Goal: Information Seeking & Learning: Understand process/instructions

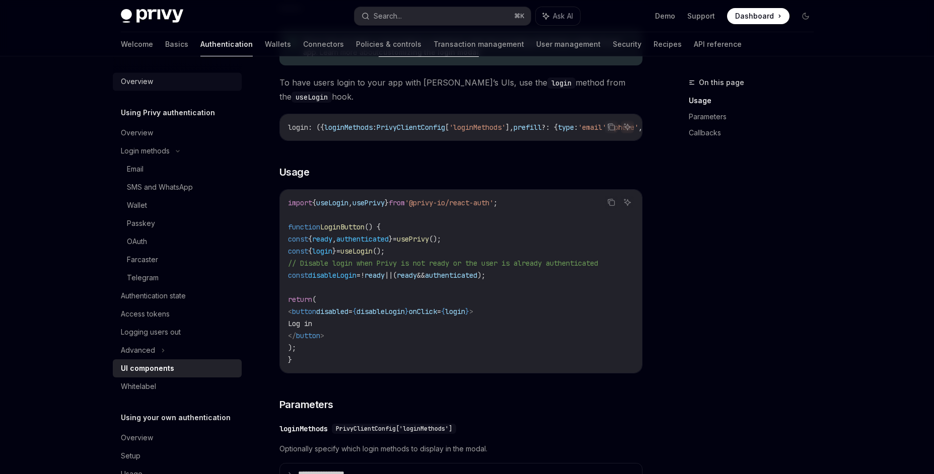
scroll to position [458, 0]
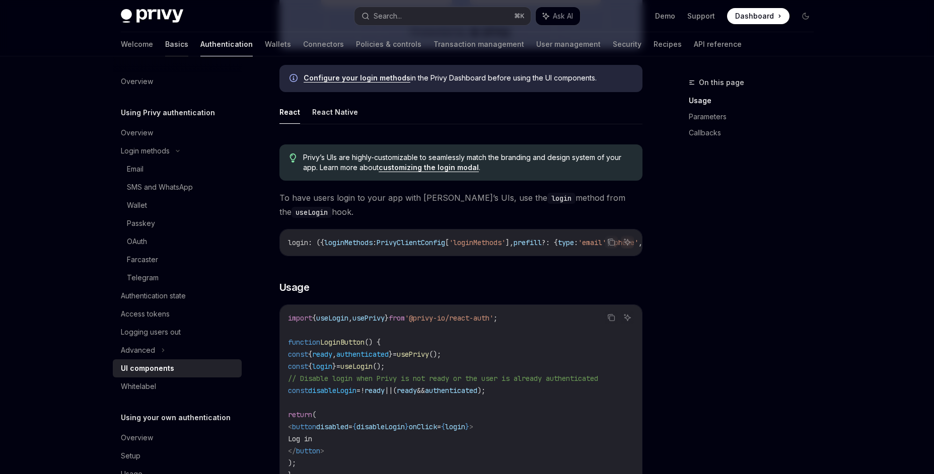
click at [165, 41] on link "Basics" at bounding box center [176, 44] width 23 height 24
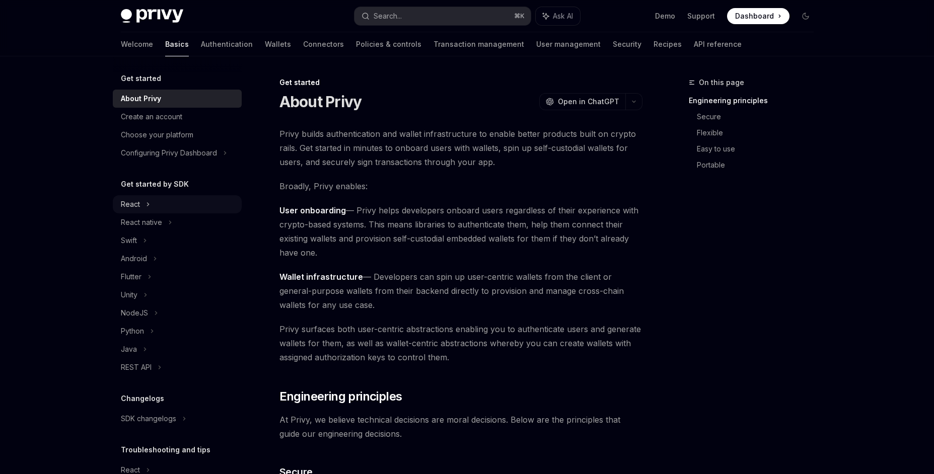
click at [142, 203] on div "React" at bounding box center [177, 204] width 129 height 18
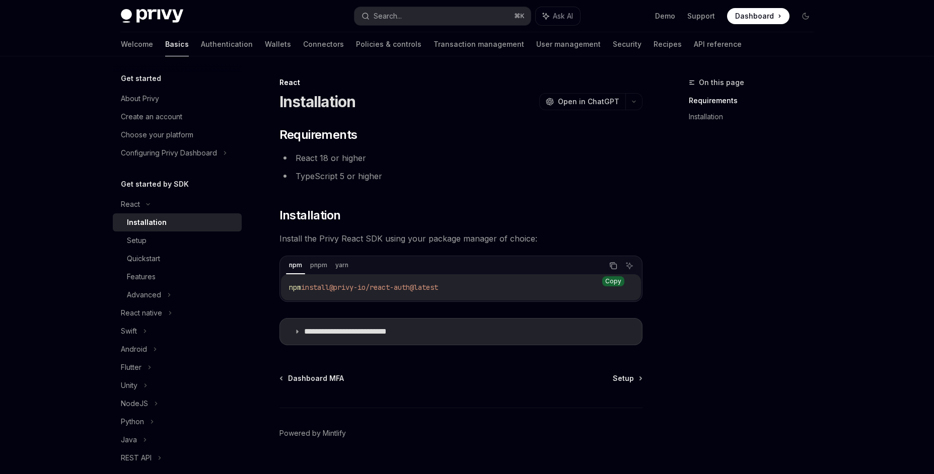
click at [612, 269] on icon "Copy the contents from the code block" at bounding box center [613, 266] width 5 height 5
click at [712, 118] on link "Installation" at bounding box center [755, 117] width 133 height 16
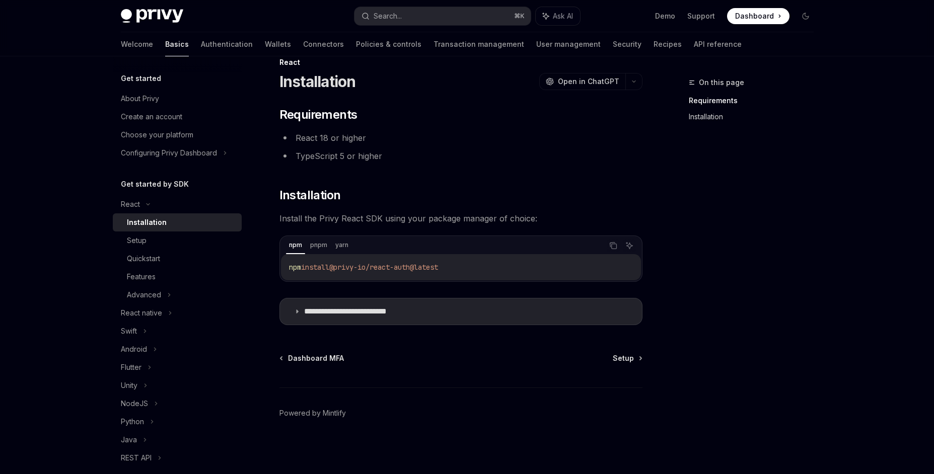
scroll to position [21, 0]
click at [176, 261] on div "Quickstart" at bounding box center [181, 259] width 109 height 12
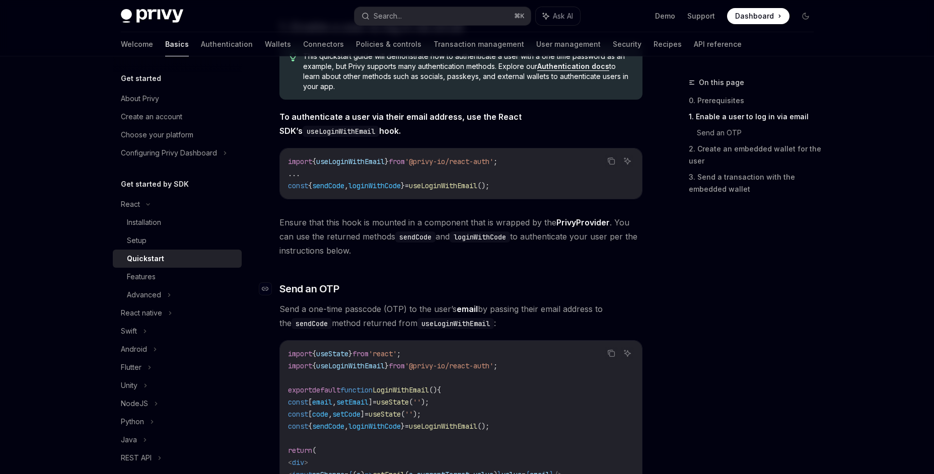
scroll to position [198, 0]
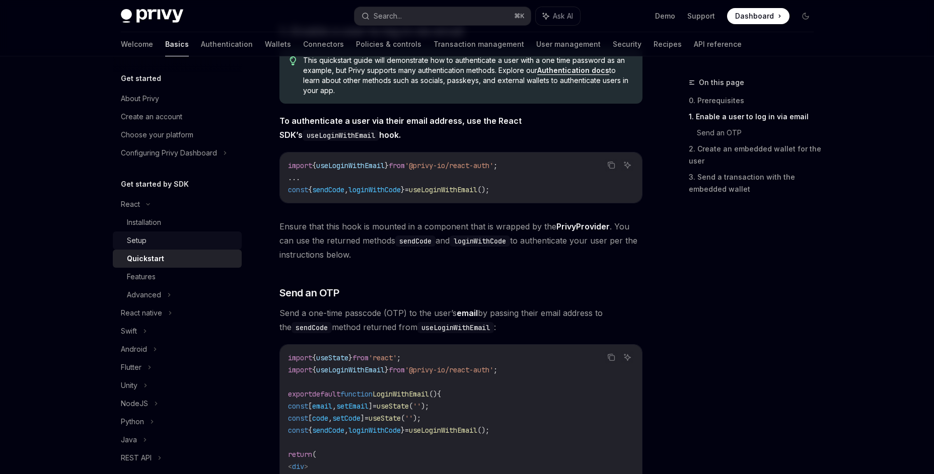
click at [169, 235] on div "Setup" at bounding box center [181, 241] width 109 height 12
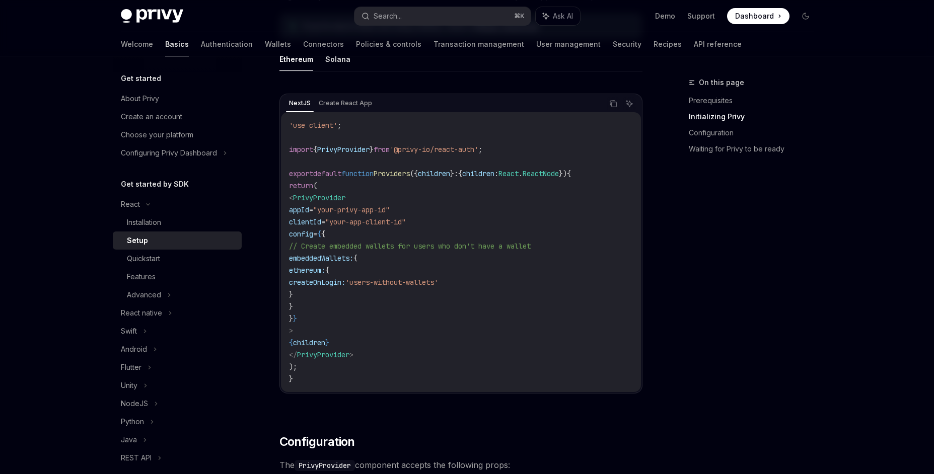
scroll to position [306, 0]
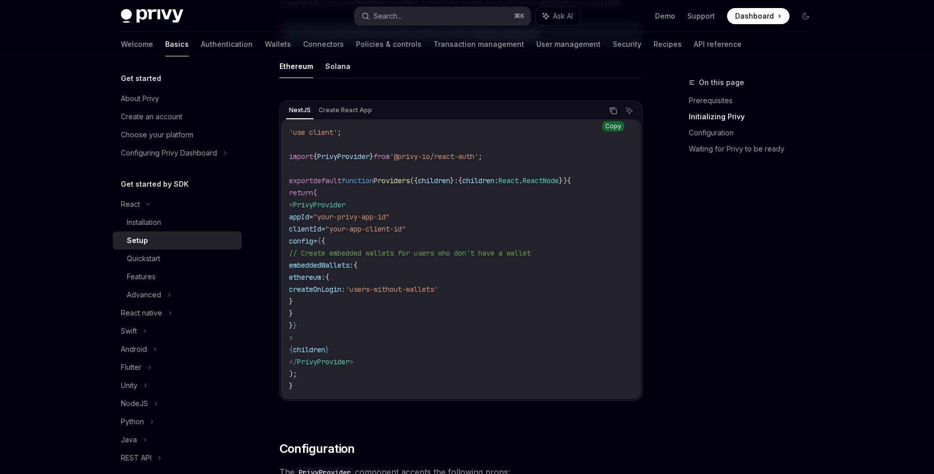
click at [610, 113] on icon "Copy the contents from the code block" at bounding box center [613, 111] width 8 height 8
click at [752, 18] on span "Dashboard" at bounding box center [754, 16] width 39 height 10
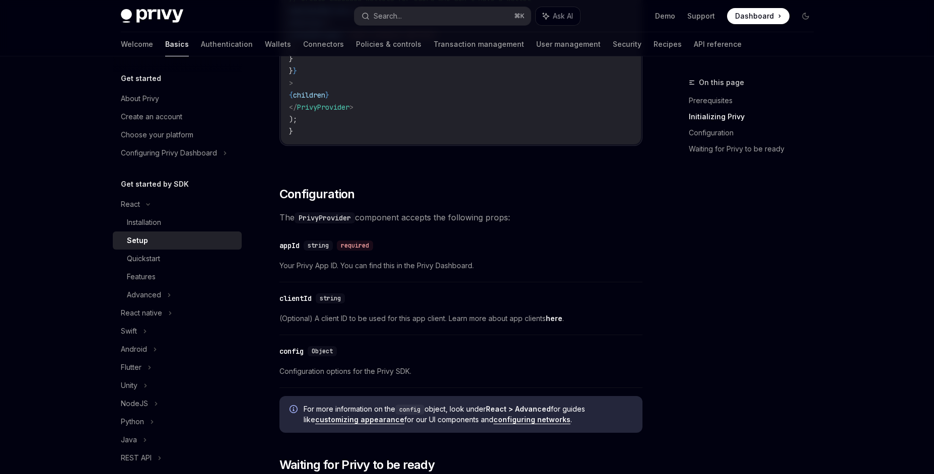
scroll to position [572, 0]
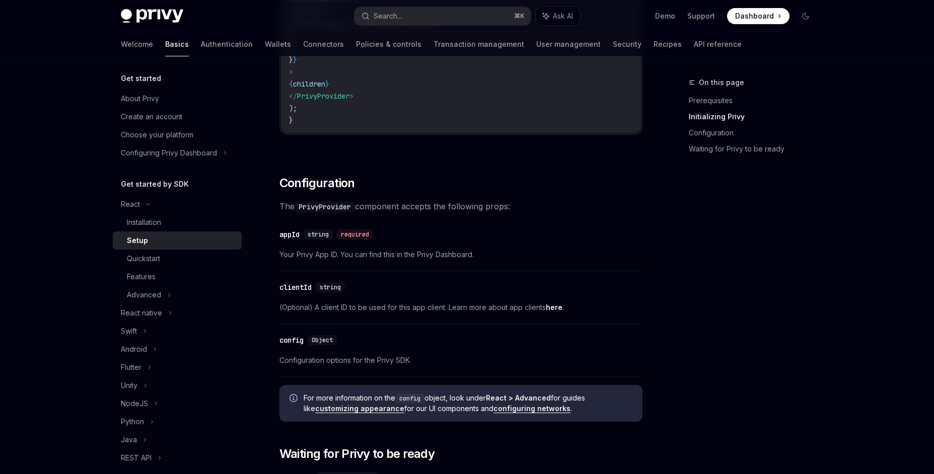
click at [558, 308] on link "here" at bounding box center [554, 307] width 17 height 9
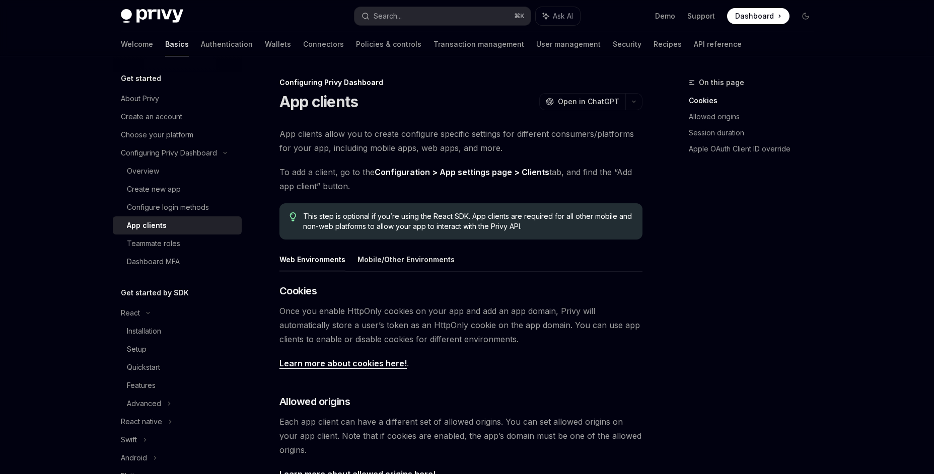
click at [528, 171] on link "Configuration > App settings page > Clients" at bounding box center [462, 172] width 175 height 11
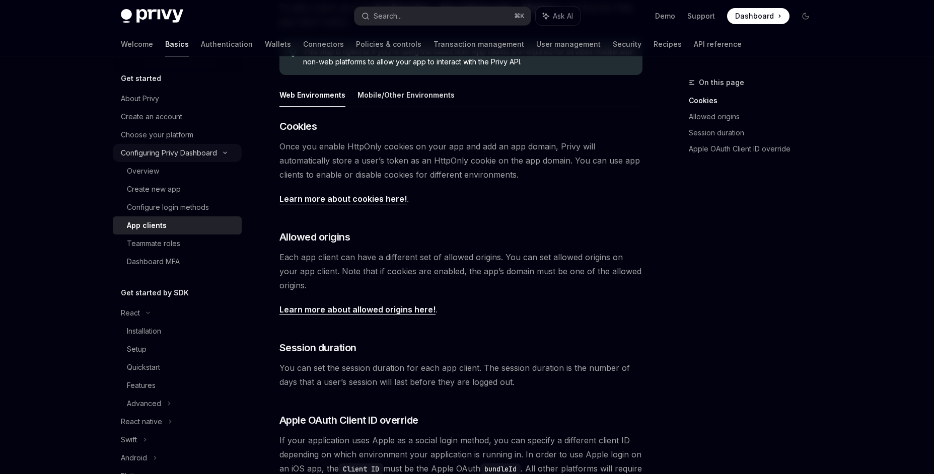
scroll to position [153, 0]
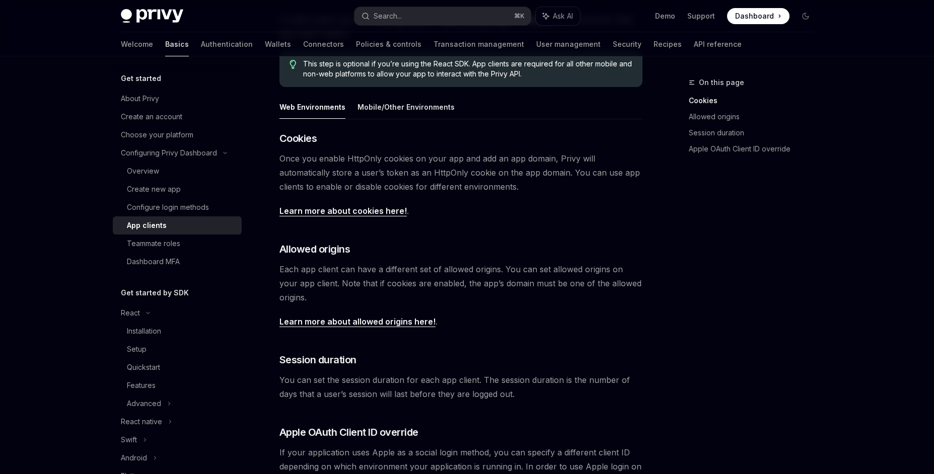
click at [165, 47] on link "Basics" at bounding box center [177, 44] width 24 height 24
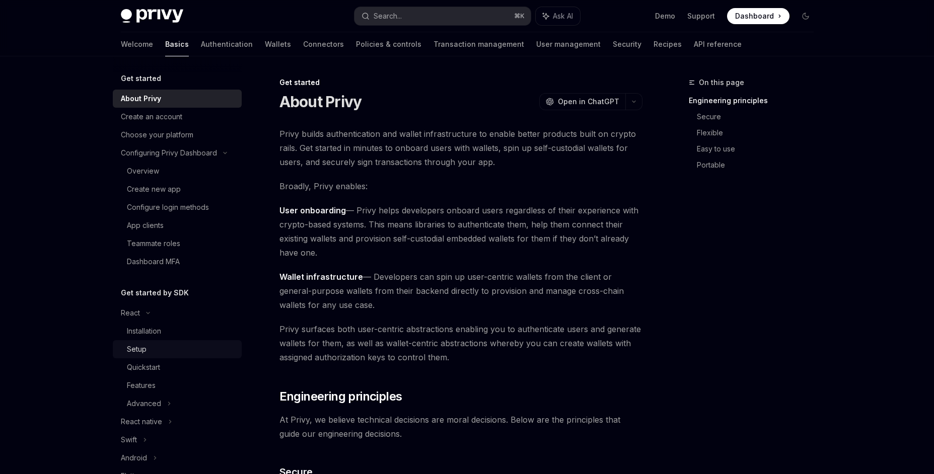
click at [148, 348] on div "Setup" at bounding box center [181, 349] width 109 height 12
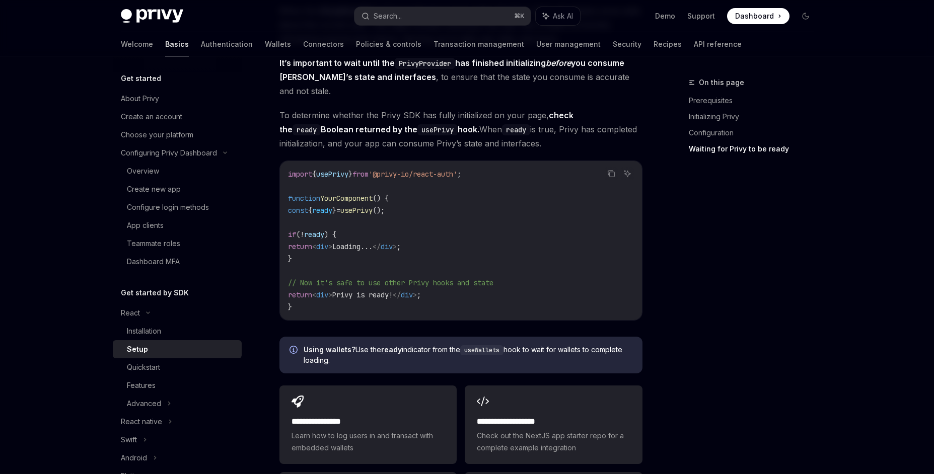
scroll to position [1040, 0]
drag, startPoint x: 296, startPoint y: 282, endPoint x: 451, endPoint y: 281, distance: 155.6
click at [451, 281] on code "import { usePrivy } from '@privy-io/react-auth' ; function YourComponent () { c…" at bounding box center [461, 240] width 346 height 145
click at [452, 282] on code "import { usePrivy } from '@privy-io/react-auth' ; function YourComponent () { c…" at bounding box center [461, 240] width 346 height 145
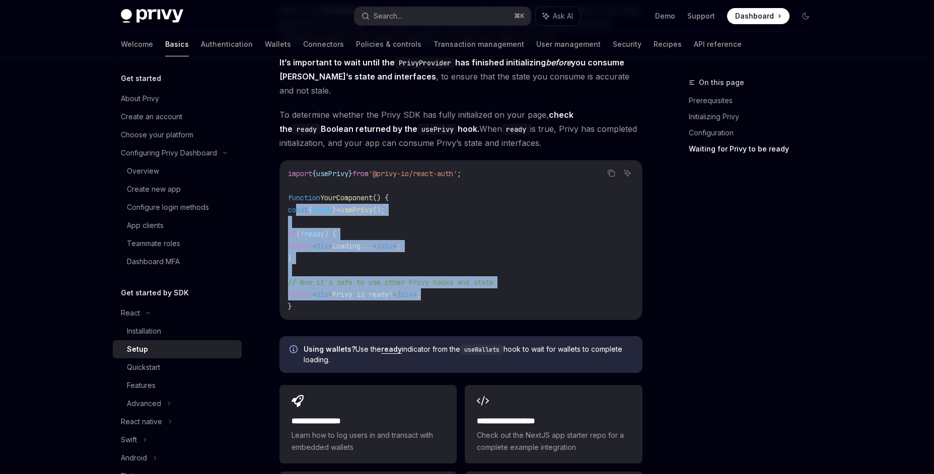
drag, startPoint x: 296, startPoint y: 195, endPoint x: 443, endPoint y: 278, distance: 168.4
click at [444, 277] on code "import { usePrivy } from '@privy-io/react-auth' ; function YourComponent () { c…" at bounding box center [461, 240] width 346 height 145
copy code "const { ready } = usePrivy (); if ( ! ready ) { return < div > Loading... </ di…"
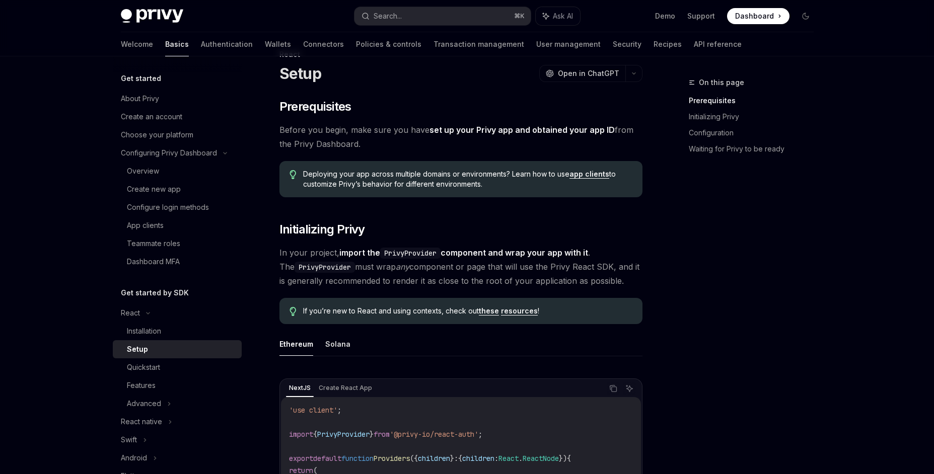
scroll to position [0, 0]
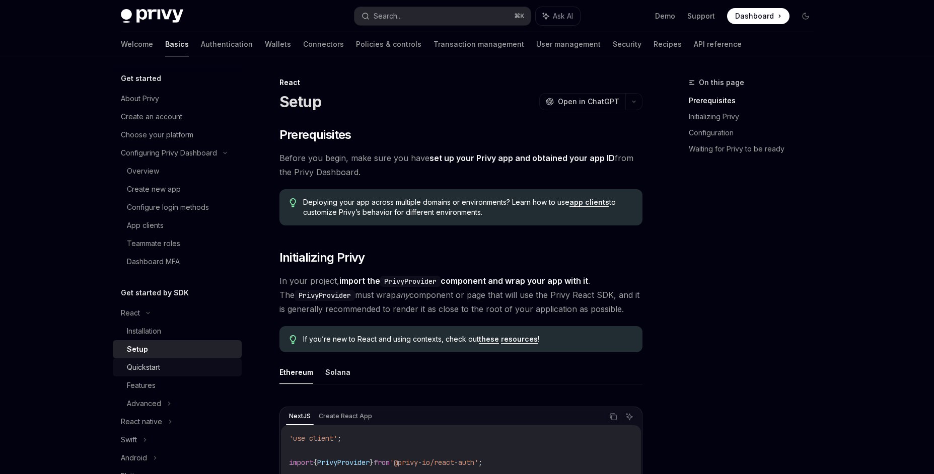
click at [140, 368] on div "Quickstart" at bounding box center [143, 368] width 33 height 12
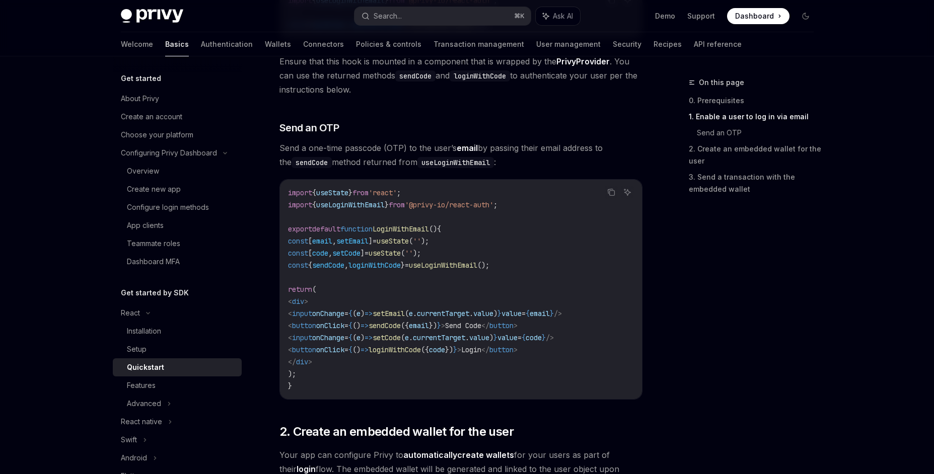
scroll to position [368, 0]
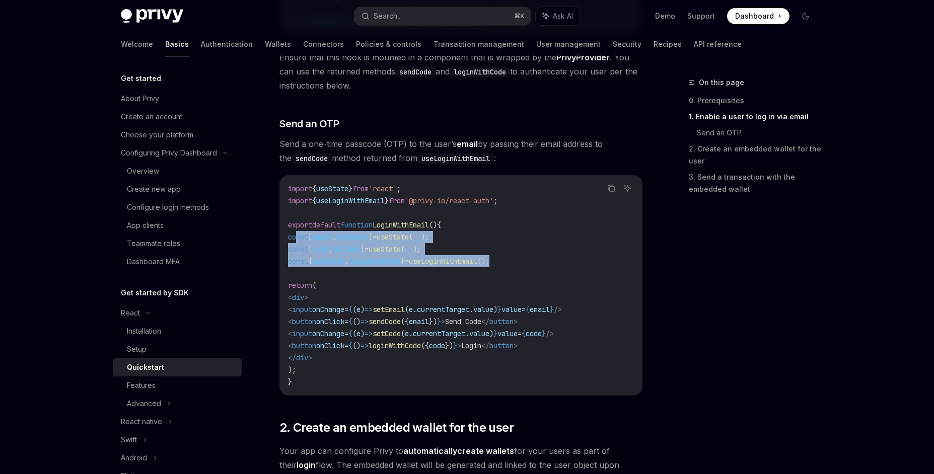
drag, startPoint x: 296, startPoint y: 240, endPoint x: 537, endPoint y: 259, distance: 242.5
click at [537, 259] on code "import { useState } from 'react' ; import { useLoginWithEmail } from '@privy-io…" at bounding box center [461, 285] width 346 height 205
copy code "const [ email , setEmail ] = useState ( '' ); const [ code , setCode ] = useSta…"
drag, startPoint x: 335, startPoint y: 357, endPoint x: 304, endPoint y: 302, distance: 63.4
click at [304, 302] on code "import { useState } from 'react' ; import { useLoginWithEmail } from '@privy-io…" at bounding box center [461, 285] width 346 height 205
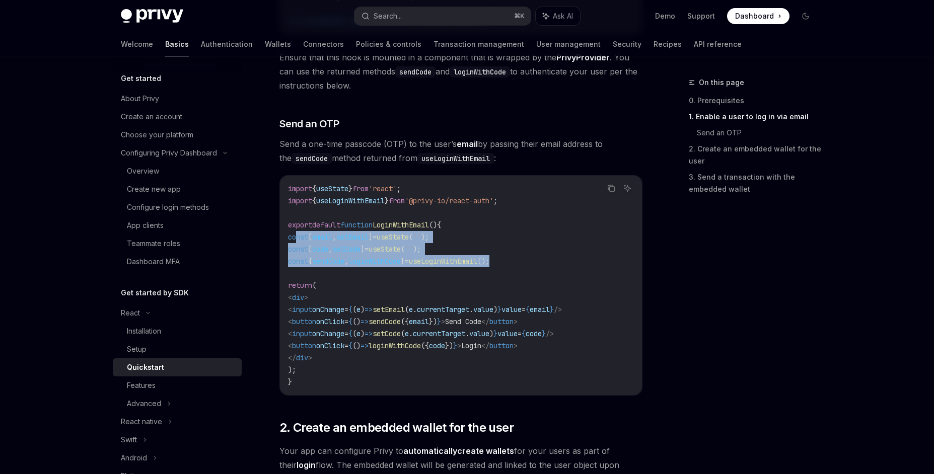
copy code "< div > < input onChange = { ( e ) => setEmail ( e . currentTarget . value ) } …"
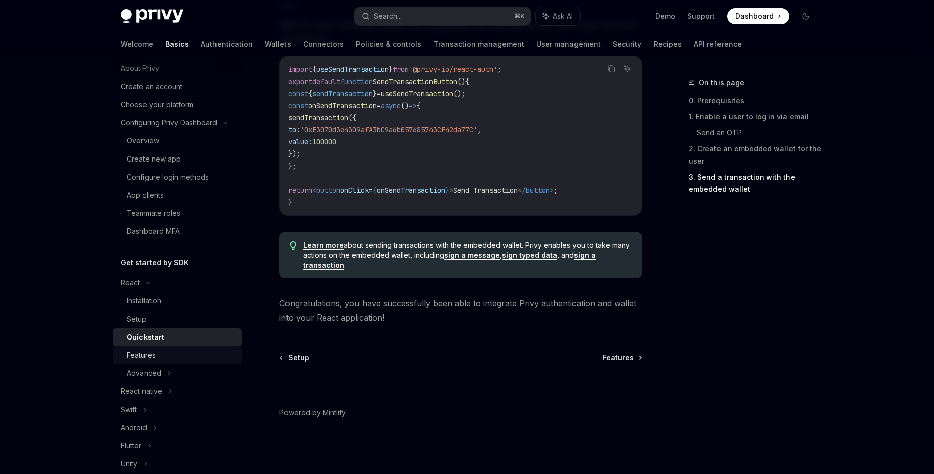
scroll to position [40, 0]
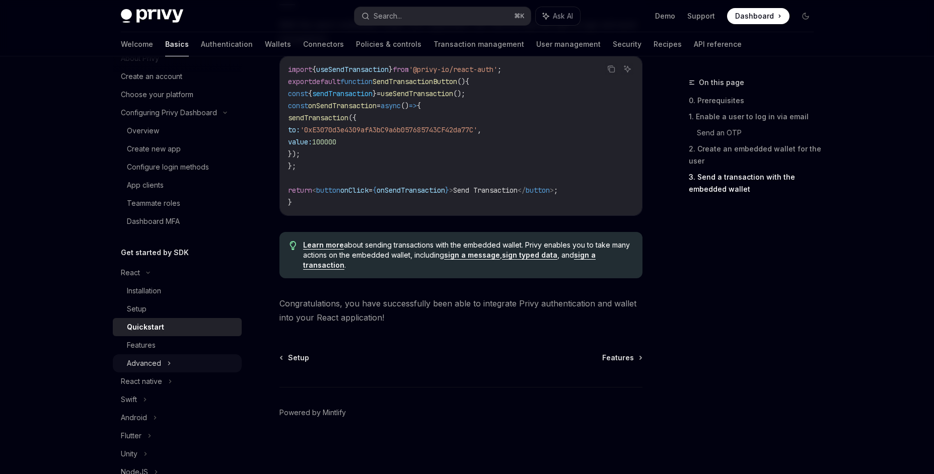
click at [165, 363] on div "Advanced" at bounding box center [177, 364] width 129 height 18
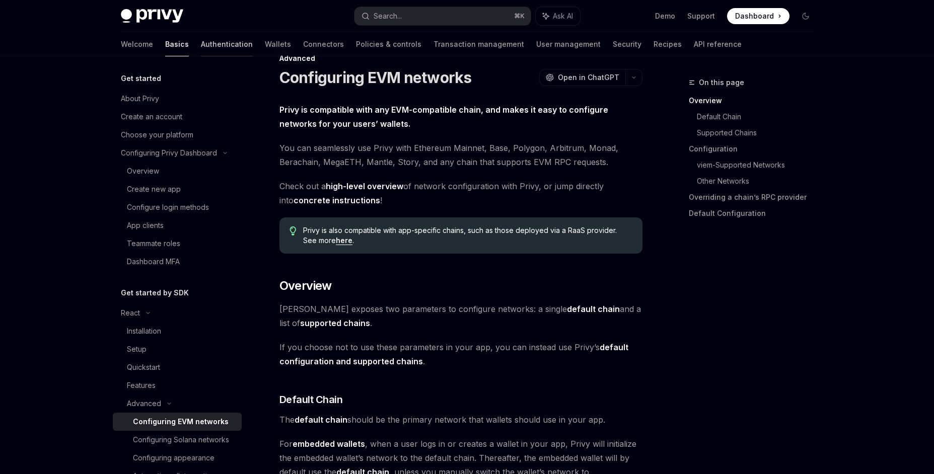
click at [201, 49] on link "Authentication" at bounding box center [227, 44] width 52 height 24
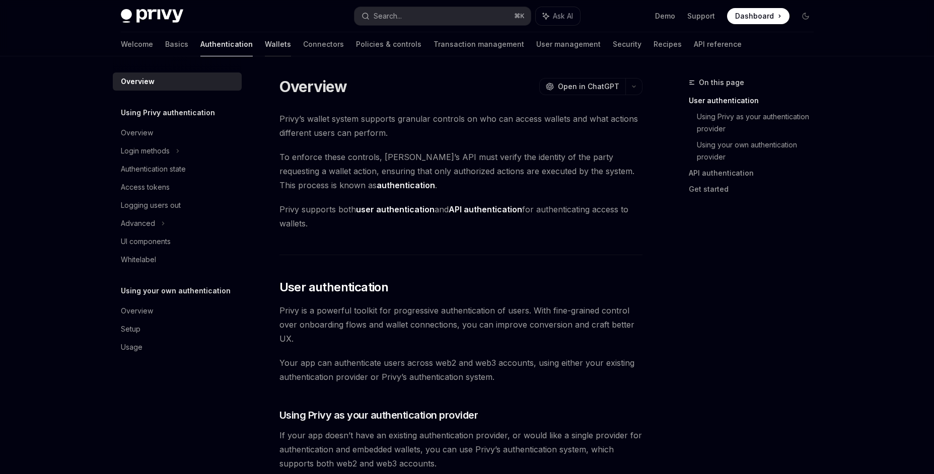
click at [265, 41] on link "Wallets" at bounding box center [278, 44] width 26 height 24
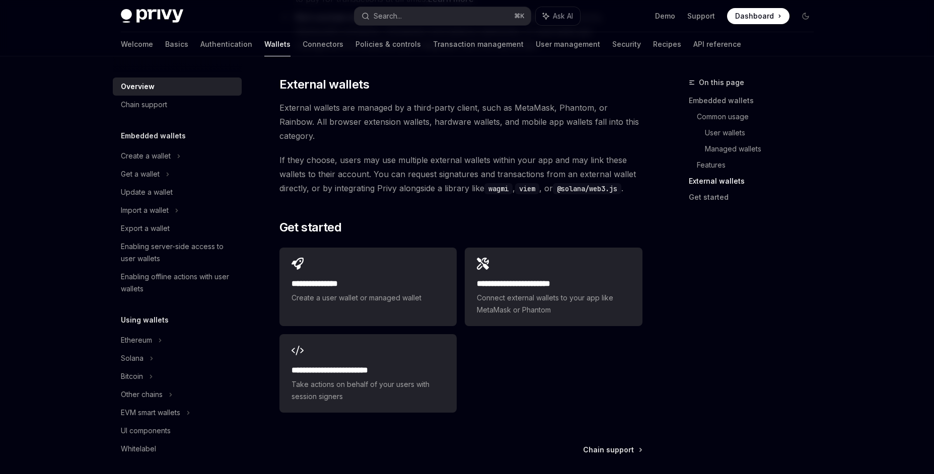
scroll to position [1490, 0]
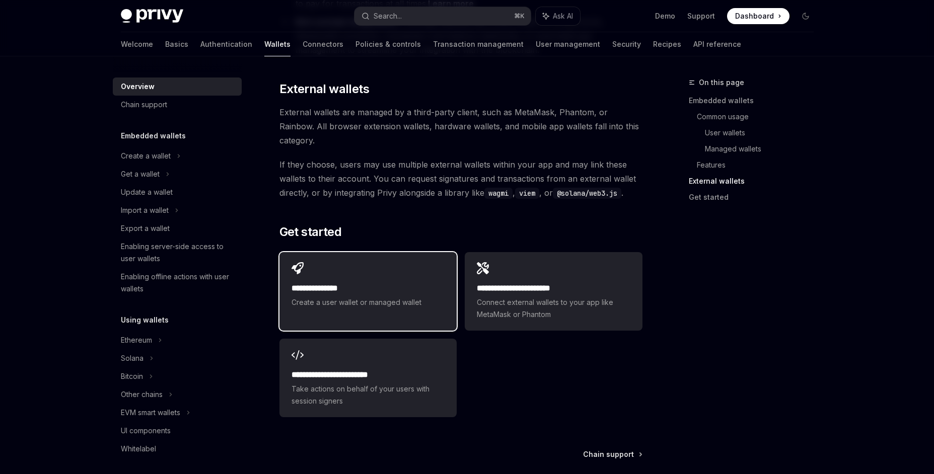
click at [357, 283] on h2 "**********" at bounding box center [368, 289] width 153 height 12
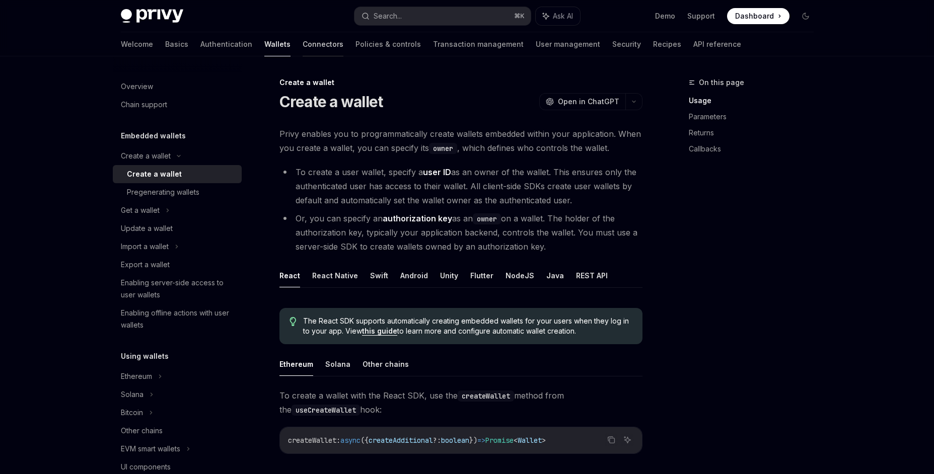
click at [303, 49] on link "Connectors" at bounding box center [323, 44] width 41 height 24
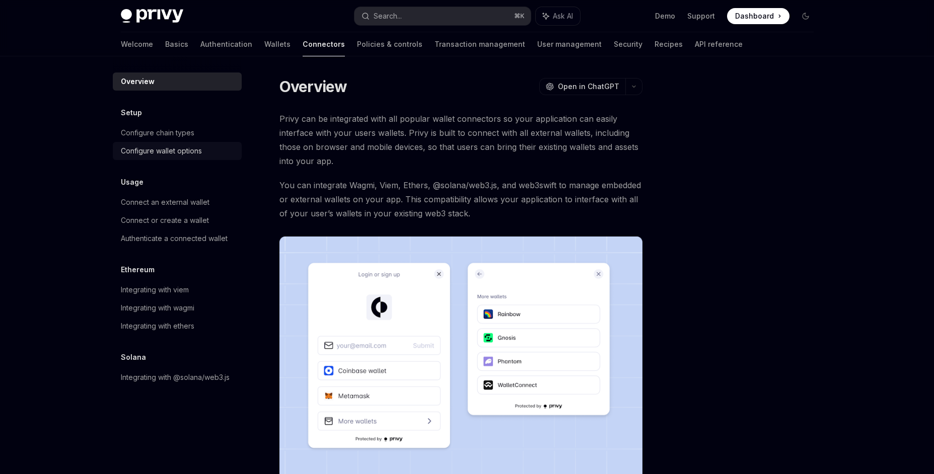
click at [176, 148] on div "Configure wallet options" at bounding box center [161, 151] width 81 height 12
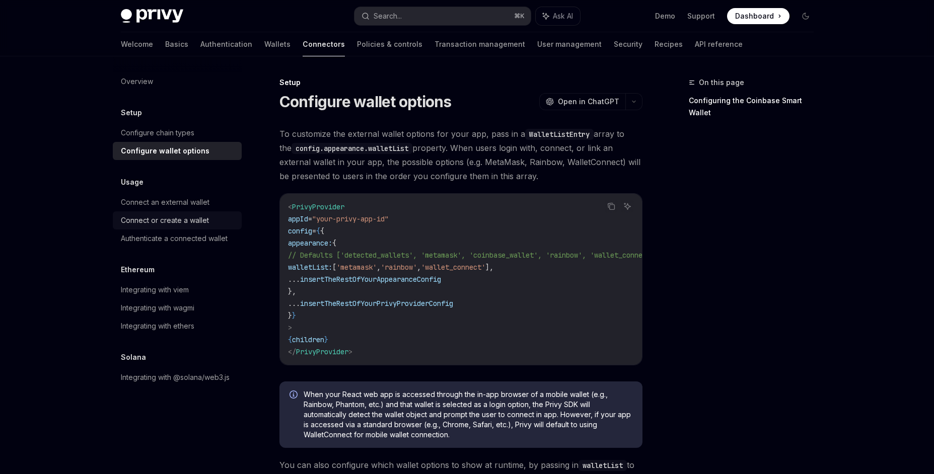
click at [177, 220] on div "Connect or create a wallet" at bounding box center [165, 221] width 88 height 12
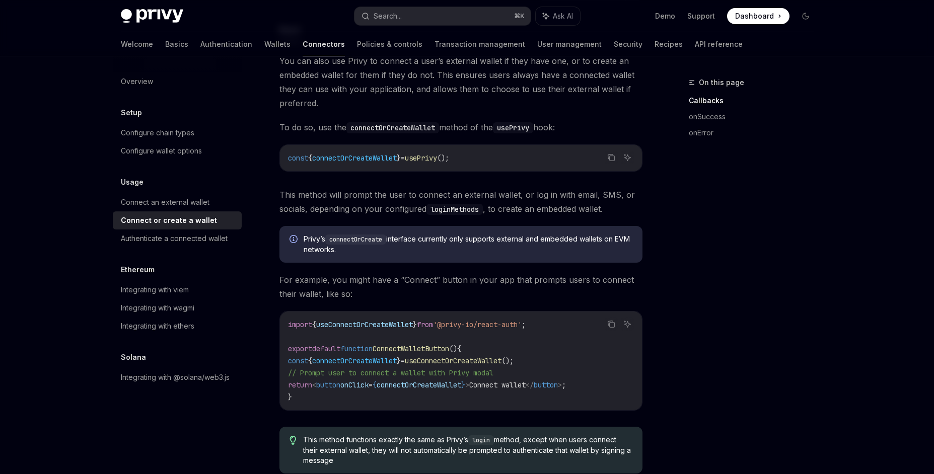
scroll to position [129, 0]
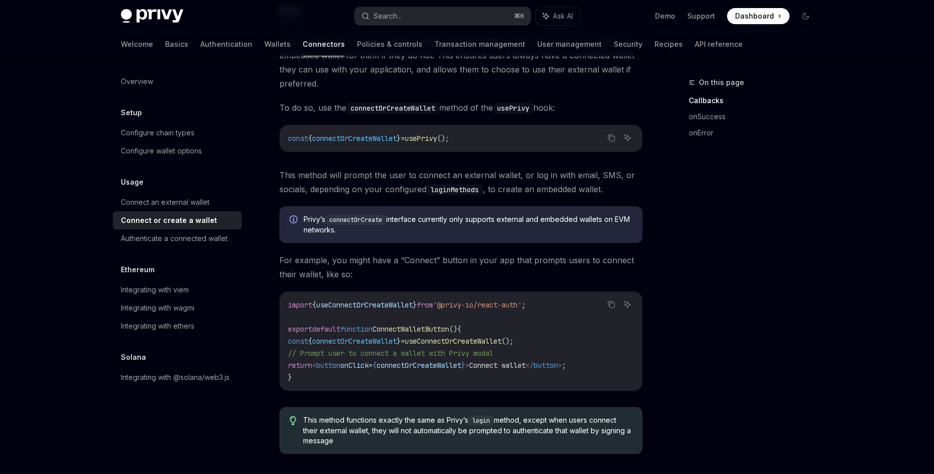
click at [362, 143] on span "connectOrCreateWallet" at bounding box center [354, 138] width 85 height 9
click at [362, 139] on span "connectOrCreateWallet" at bounding box center [354, 138] width 85 height 9
copy span "connectOrCreateWallet"
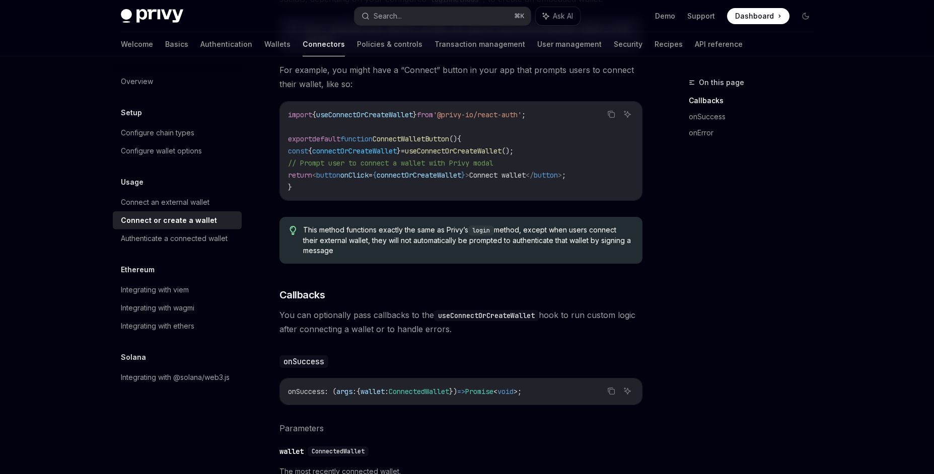
scroll to position [306, 0]
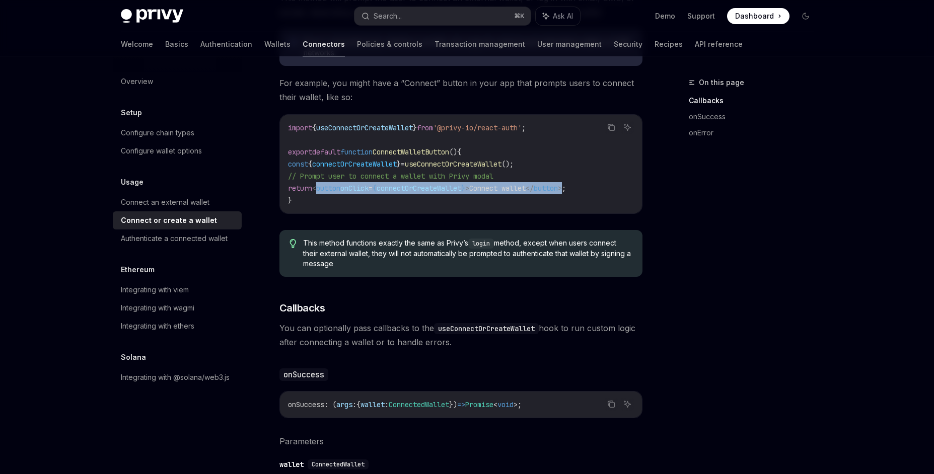
drag, startPoint x: 594, startPoint y: 190, endPoint x: 326, endPoint y: 189, distance: 267.4
click at [326, 189] on span "return < button onClick = { connectOrCreateWallet } > Connect wallet </ button …" at bounding box center [427, 188] width 278 height 9
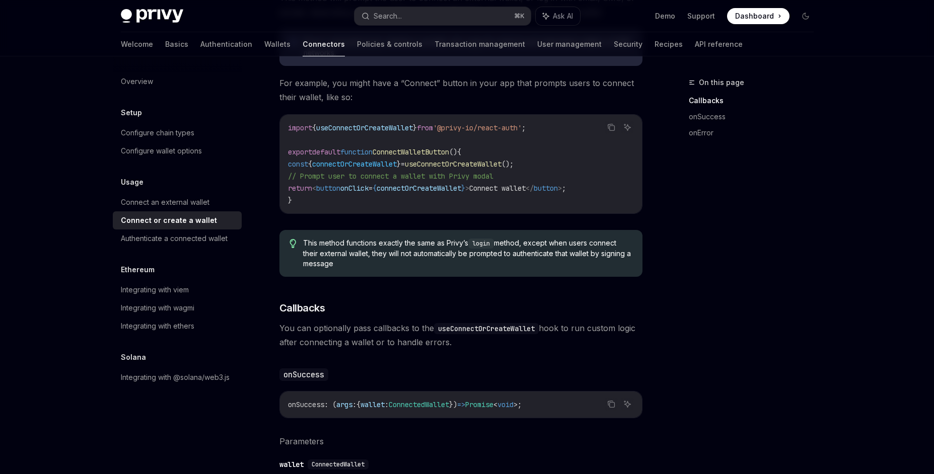
click at [490, 200] on code "import { useConnectOrCreateWallet } from '@privy-io/react-auth' ; export defaul…" at bounding box center [461, 164] width 346 height 85
drag, startPoint x: 299, startPoint y: 167, endPoint x: 552, endPoint y: 166, distance: 252.8
click at [552, 166] on code "import { useConnectOrCreateWallet } from '@privy-io/react-auth' ; export defaul…" at bounding box center [461, 164] width 346 height 85
copy span "onst { connectOrCreateWallet } = useConnectOrCreateWallet ();"
drag, startPoint x: 937, startPoint y: 127, endPoint x: 555, endPoint y: 193, distance: 387.4
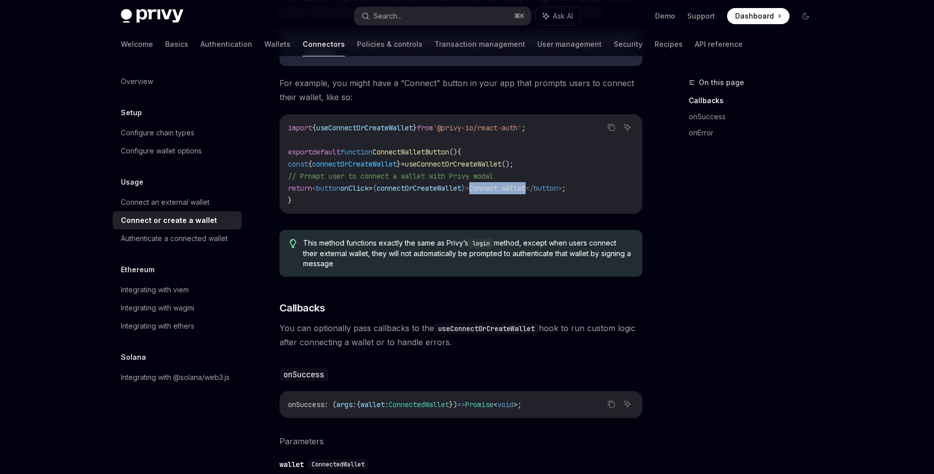
click at [555, 193] on span "return < button onClick = { connectOrCreateWallet } > Connect wallet </ button …" at bounding box center [427, 188] width 278 height 9
copy span "Connect wallet"
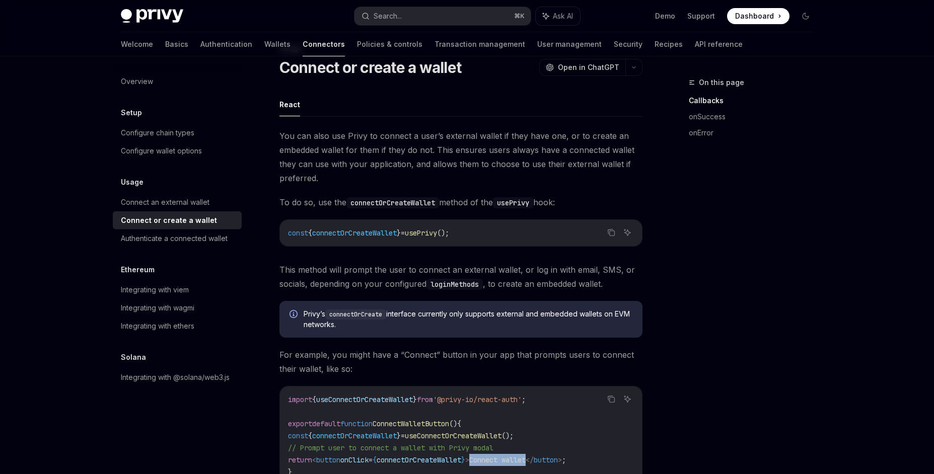
scroll to position [35, 0]
click at [374, 232] on span "connectOrCreateWallet" at bounding box center [354, 232] width 85 height 9
copy span "connectOrCreateWallet"
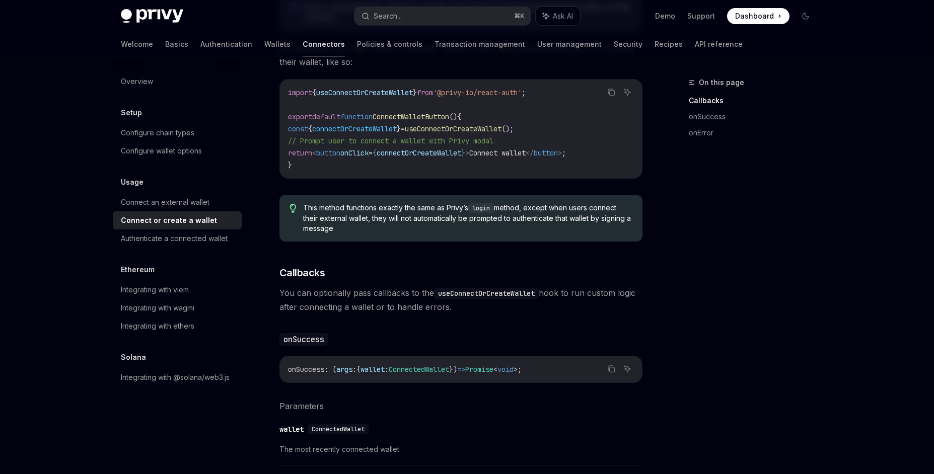
scroll to position [124, 0]
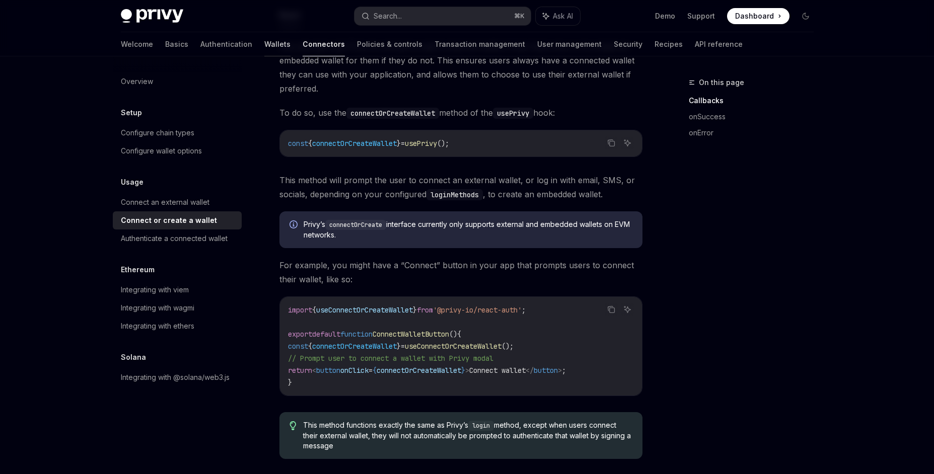
click at [264, 47] on link "Wallets" at bounding box center [277, 44] width 26 height 24
type textarea "*"
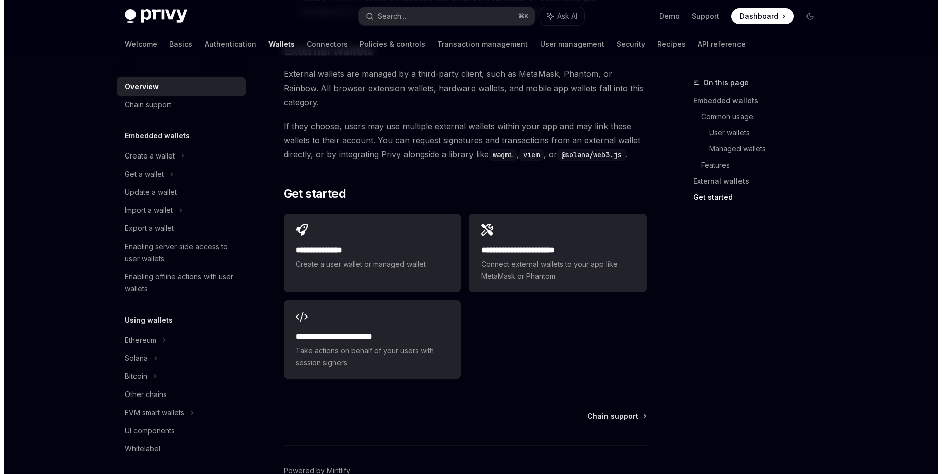
scroll to position [1531, 0]
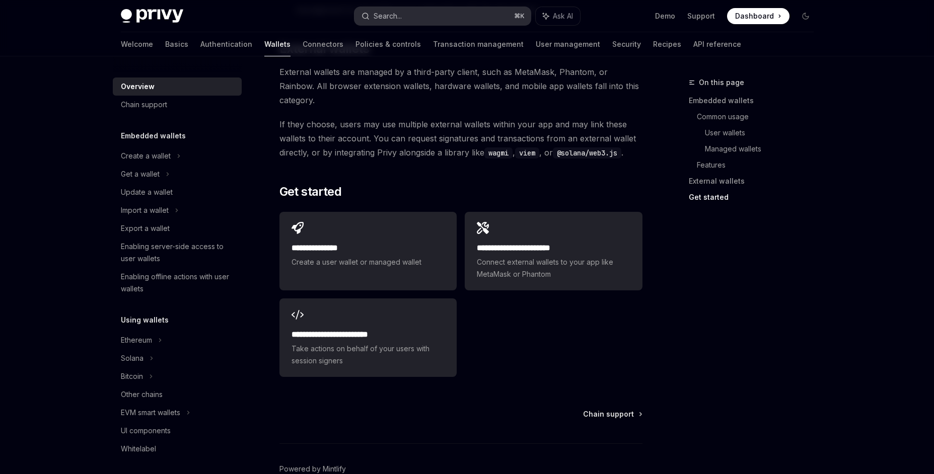
click at [460, 22] on button "Search... ⌘ K" at bounding box center [443, 16] width 176 height 18
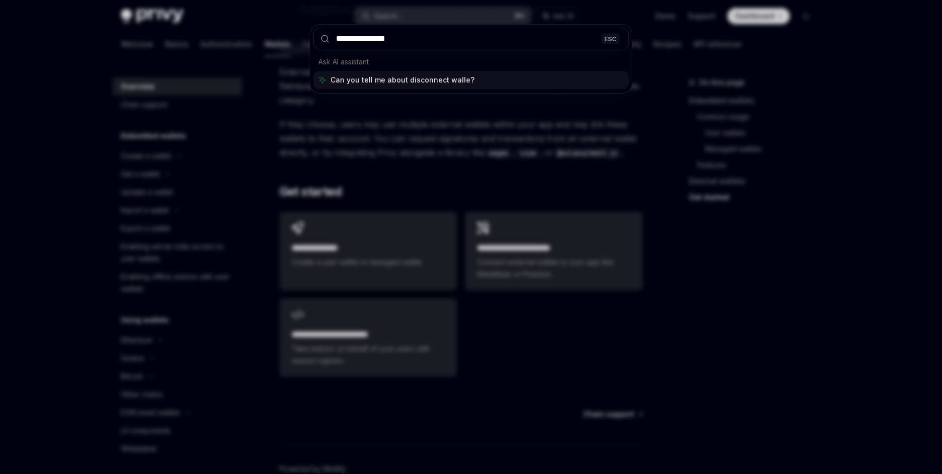
type input "**********"
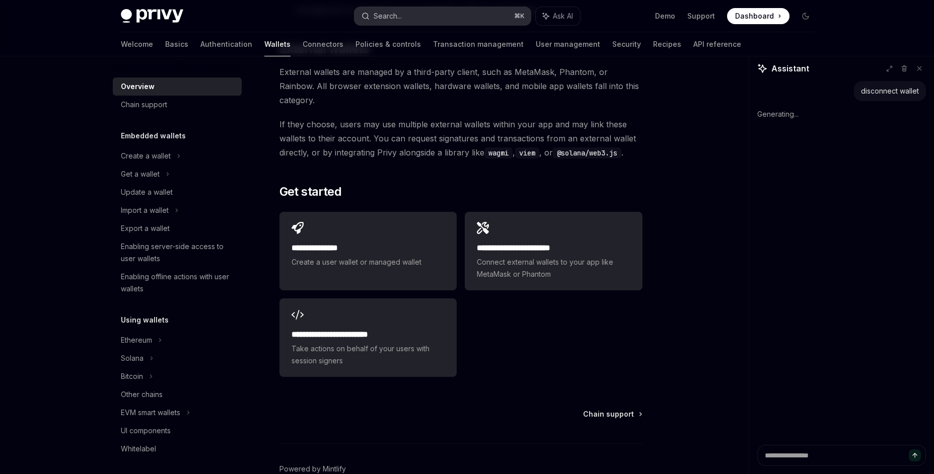
click at [446, 20] on button "Search... ⌘ K" at bounding box center [443, 16] width 176 height 18
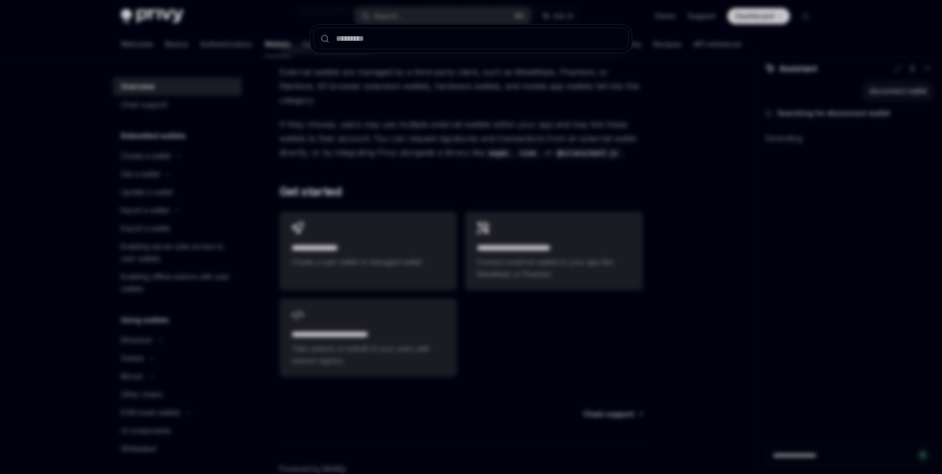
type textarea "*"
type input "*****"
type textarea "*"
type input "**********"
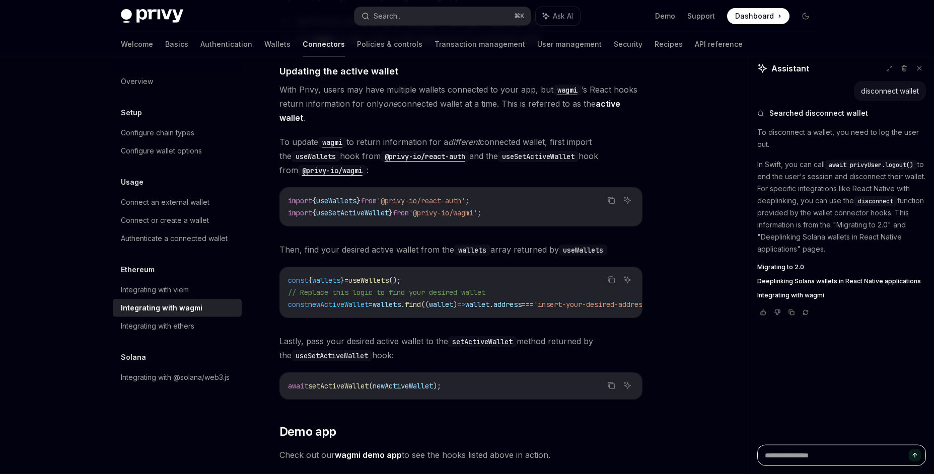
scroll to position [2692, 0]
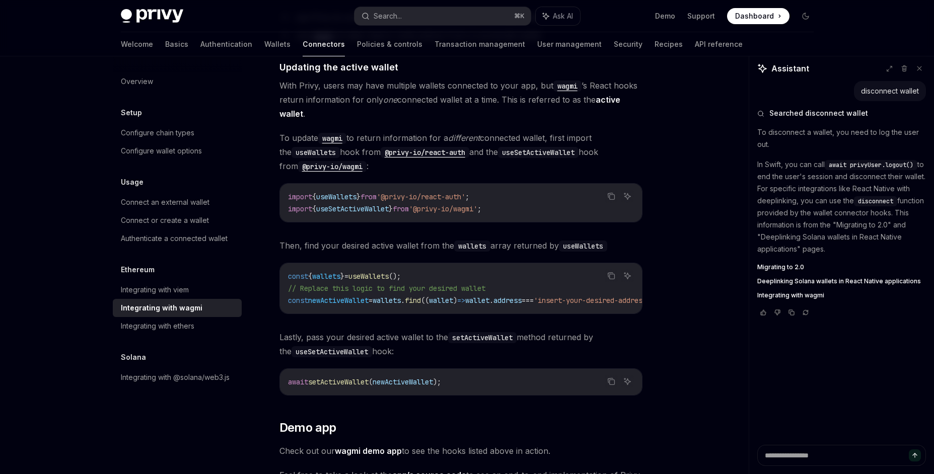
drag, startPoint x: 511, startPoint y: 319, endPoint x: 530, endPoint y: 317, distance: 19.2
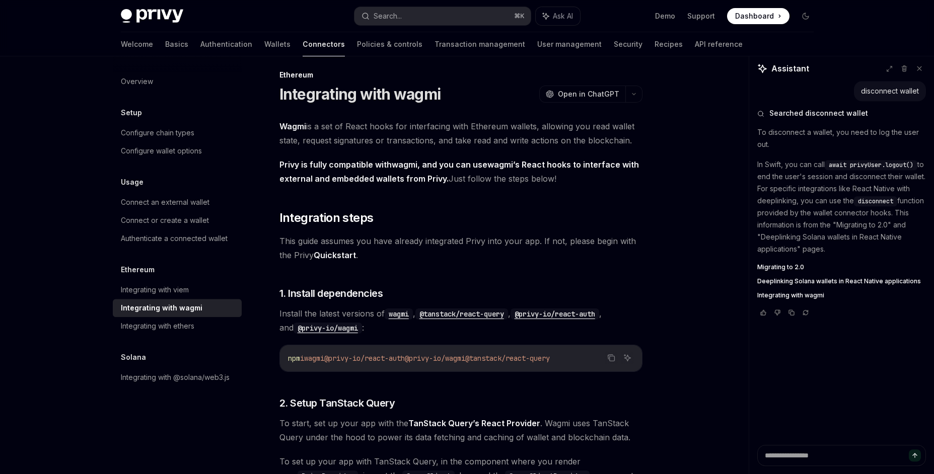
scroll to position [0, 0]
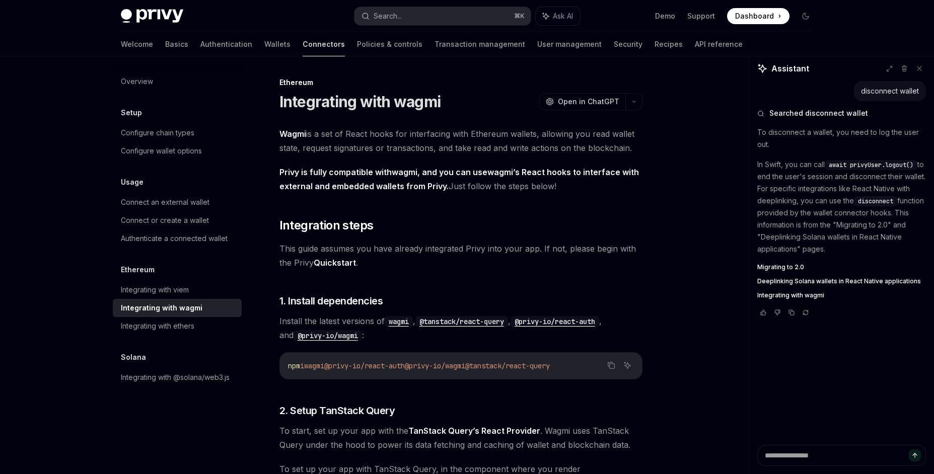
click at [303, 46] on link "Connectors" at bounding box center [324, 44] width 42 height 24
type textarea "*"
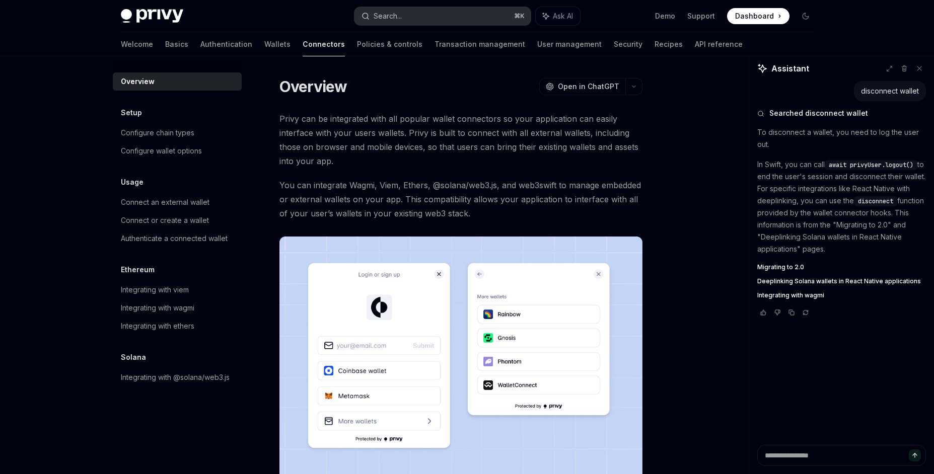
click at [424, 20] on button "Search... ⌘ K" at bounding box center [443, 16] width 176 height 18
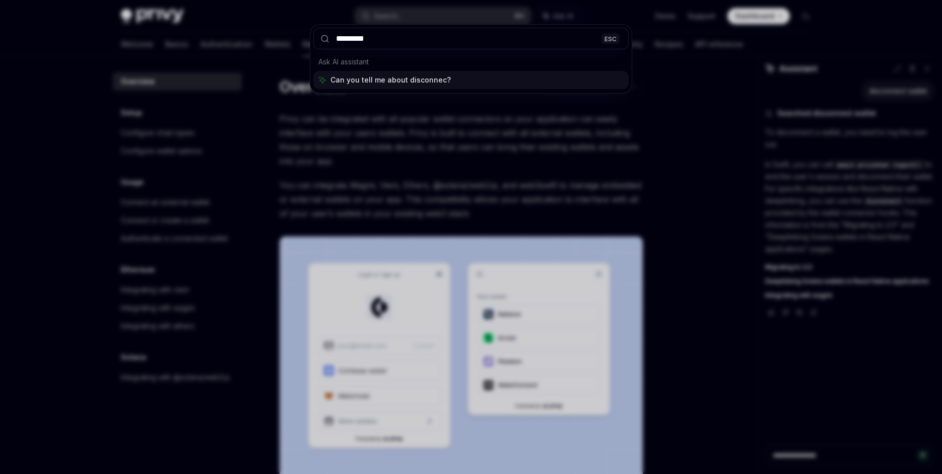
type input "**********"
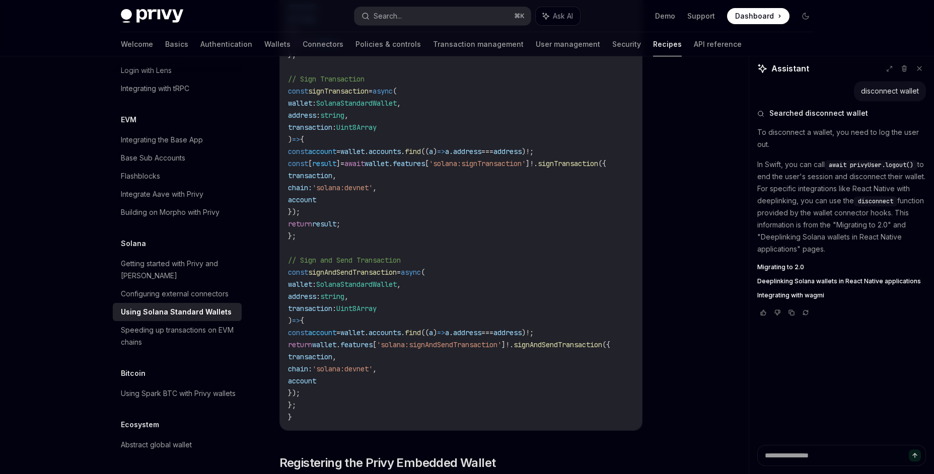
scroll to position [760, 0]
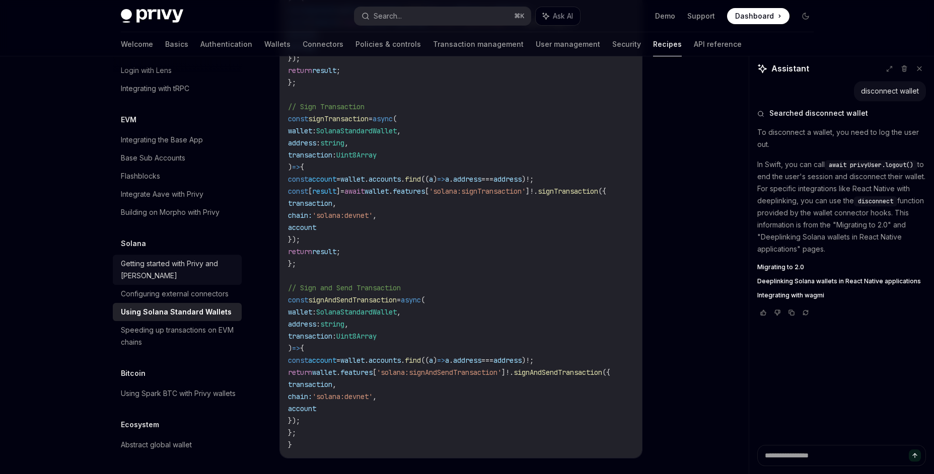
click at [188, 258] on div "Getting started with Privy and [PERSON_NAME]" at bounding box center [178, 270] width 115 height 24
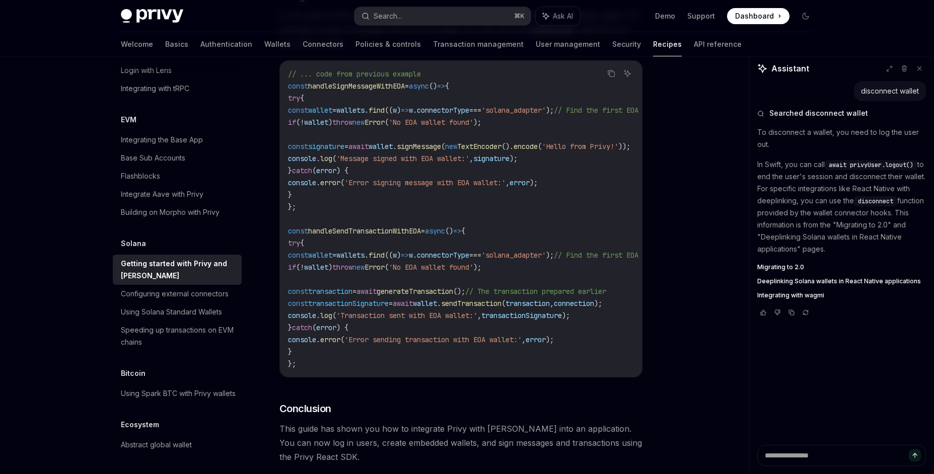
scroll to position [3531, 0]
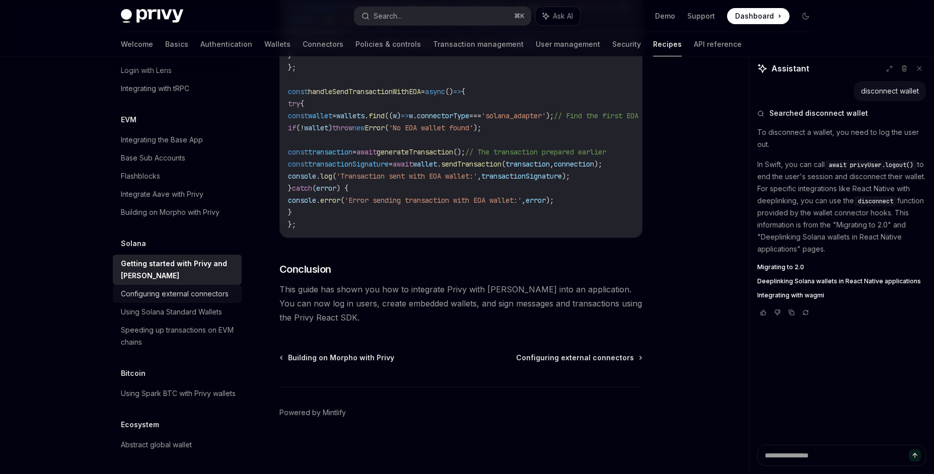
click at [173, 288] on div "Configuring external connectors" at bounding box center [175, 294] width 108 height 12
type textarea "*"
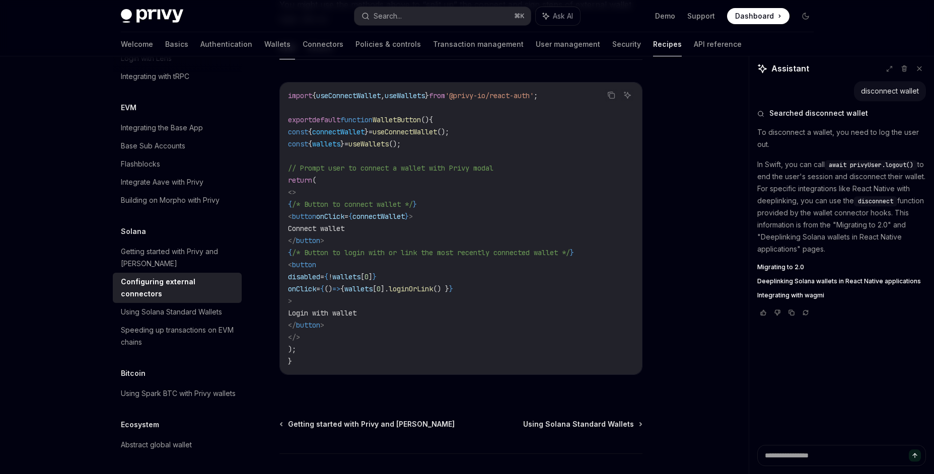
scroll to position [1820, 0]
